Goal: Register for event/course

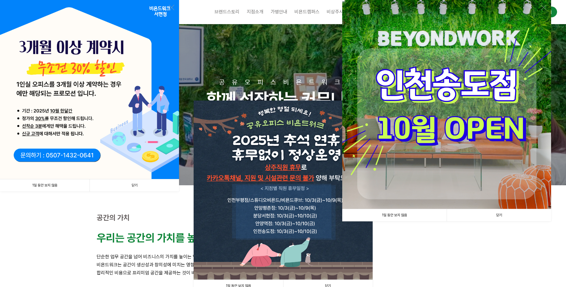
click at [138, 186] on link "닫기" at bounding box center [135, 185] width 90 height 12
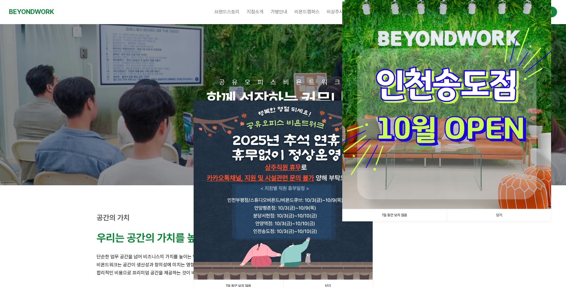
scroll to position [30, 0]
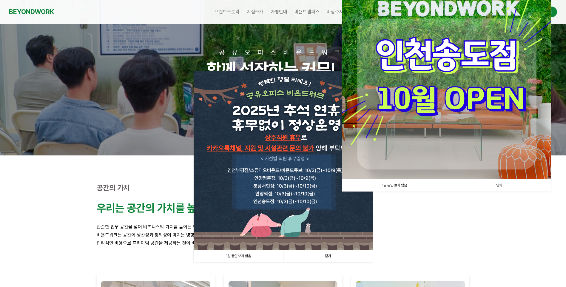
click at [414, 191] on link "1일 동안 보지 않음" at bounding box center [395, 185] width 105 height 12
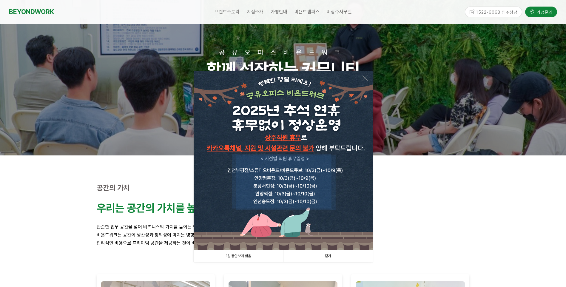
click at [327, 255] on link "닫기" at bounding box center [328, 256] width 90 height 12
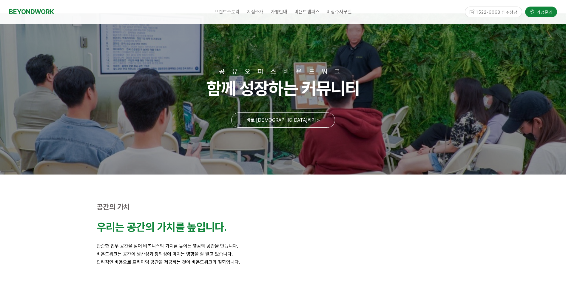
scroll to position [0, 0]
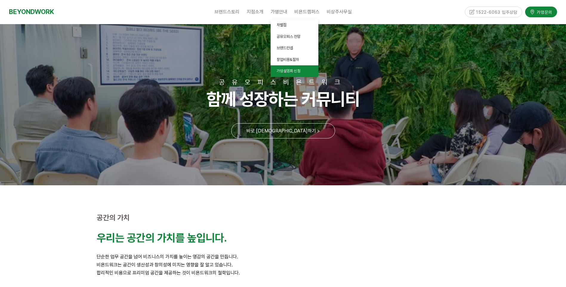
click at [300, 70] on span "가맹설명회 신청" at bounding box center [289, 71] width 24 height 4
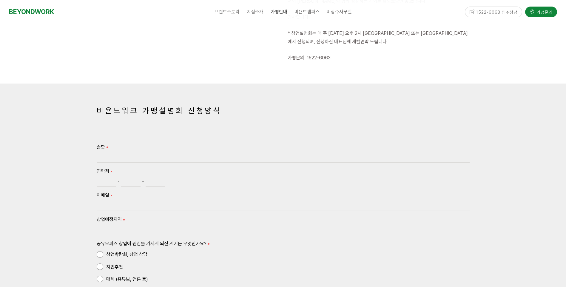
scroll to position [299, 0]
